Goal: Task Accomplishment & Management: Use online tool/utility

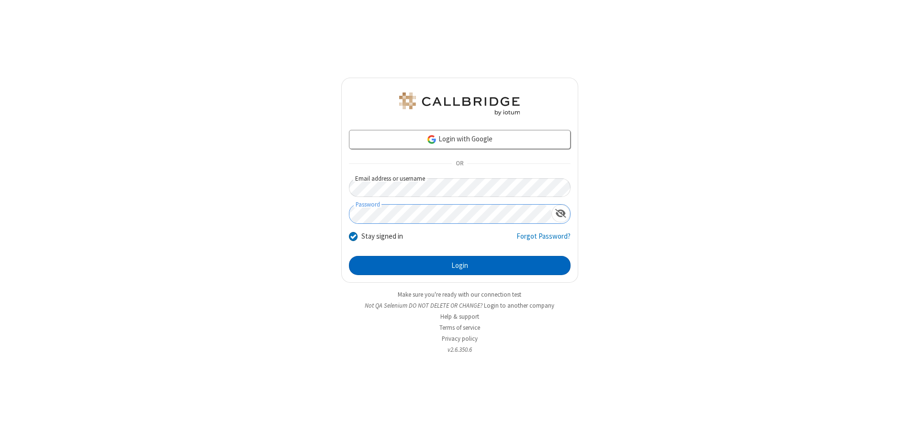
click at [460, 265] on button "Login" at bounding box center [460, 265] width 222 height 19
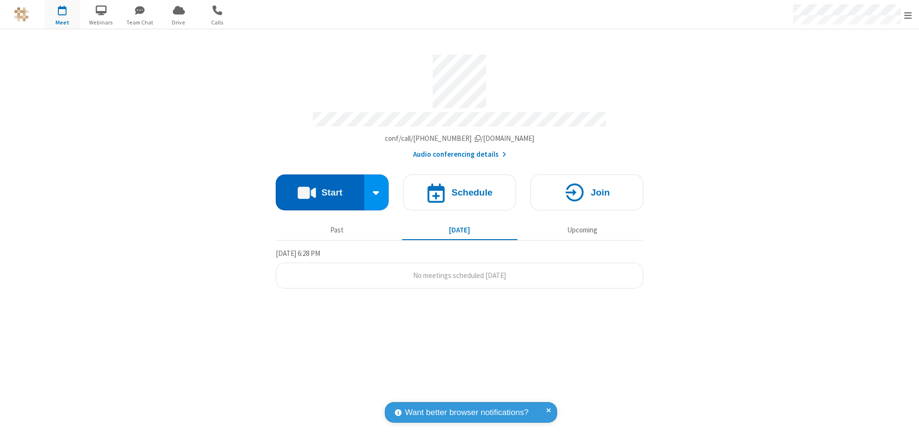
click at [320, 188] on button "Start" at bounding box center [320, 192] width 89 height 36
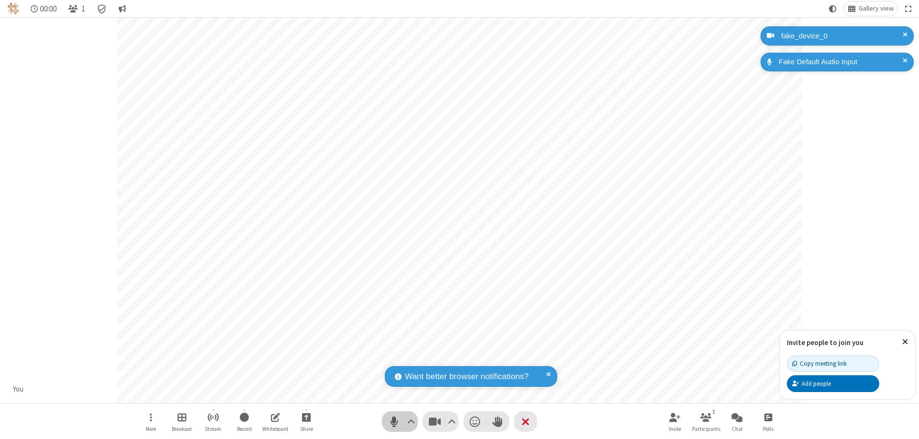
click at [394, 421] on span "Mute (⌘+Shift+A)" at bounding box center [394, 421] width 14 height 14
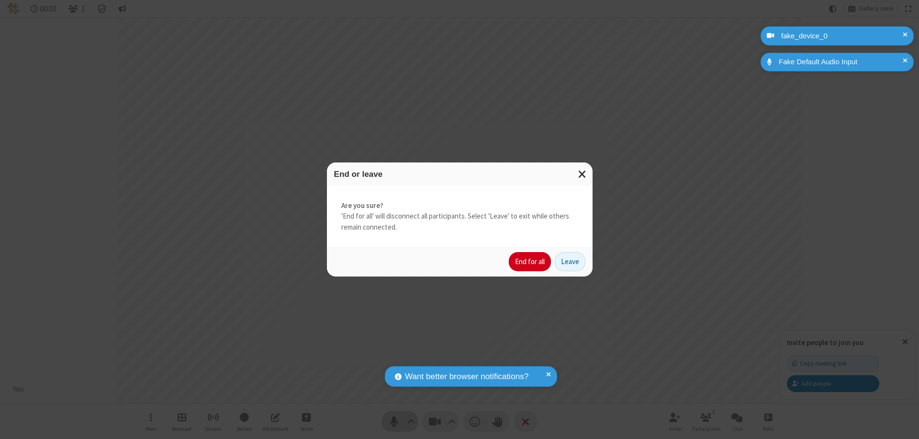
click at [531, 261] on button "End for all" at bounding box center [530, 261] width 42 height 19
